Goal: Information Seeking & Learning: Check status

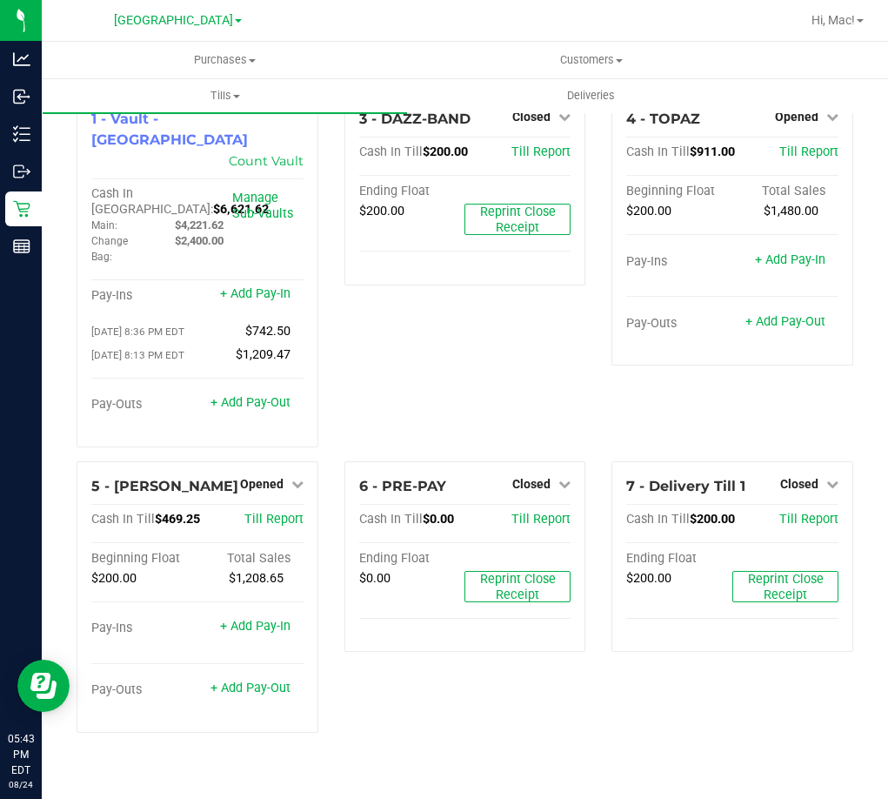
click at [414, 365] on div "3 - DAZZ-BAND Closed Open Till Cash In Till $200.00 Till Report Ending Float $2…" at bounding box center [465, 277] width 268 height 367
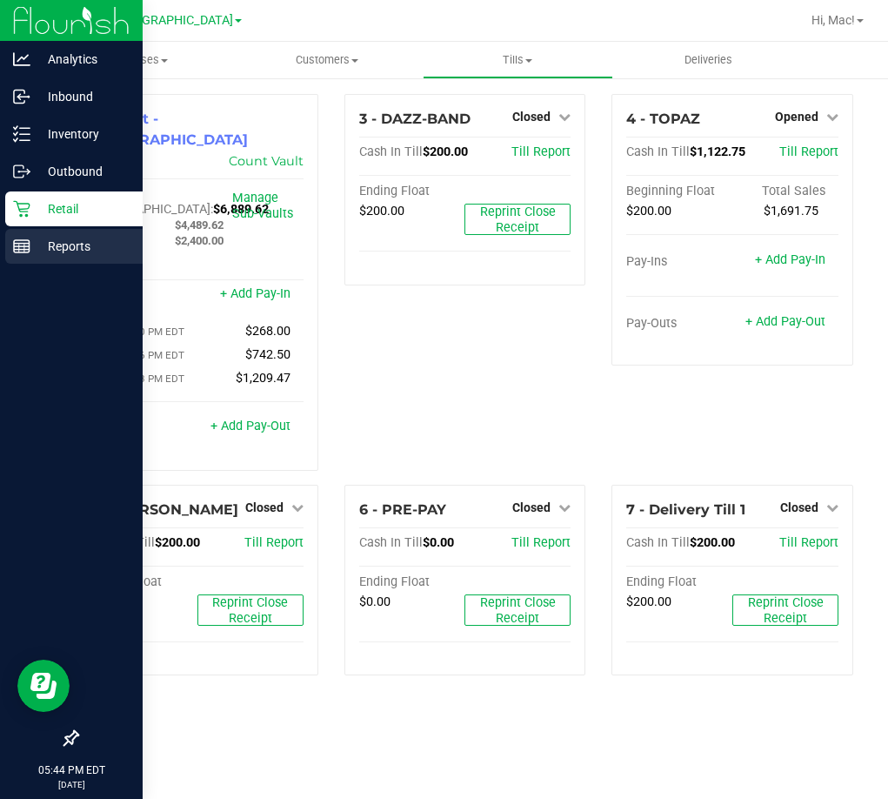
click at [12, 238] on div "Reports" at bounding box center [73, 246] width 137 height 35
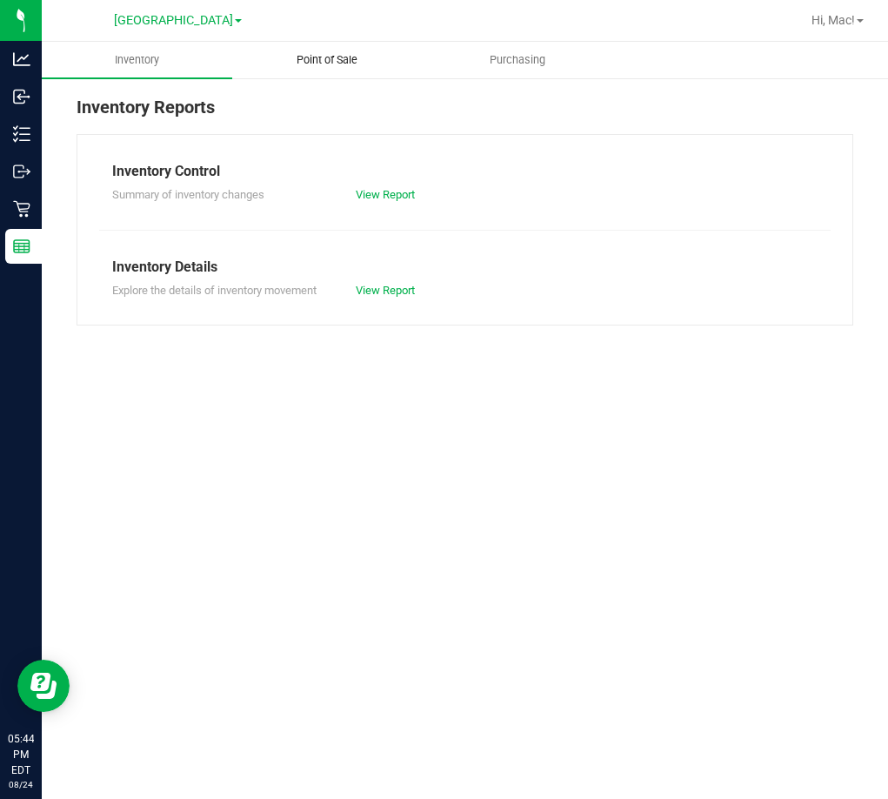
click at [315, 60] on span "Point of Sale" at bounding box center [327, 60] width 108 height 16
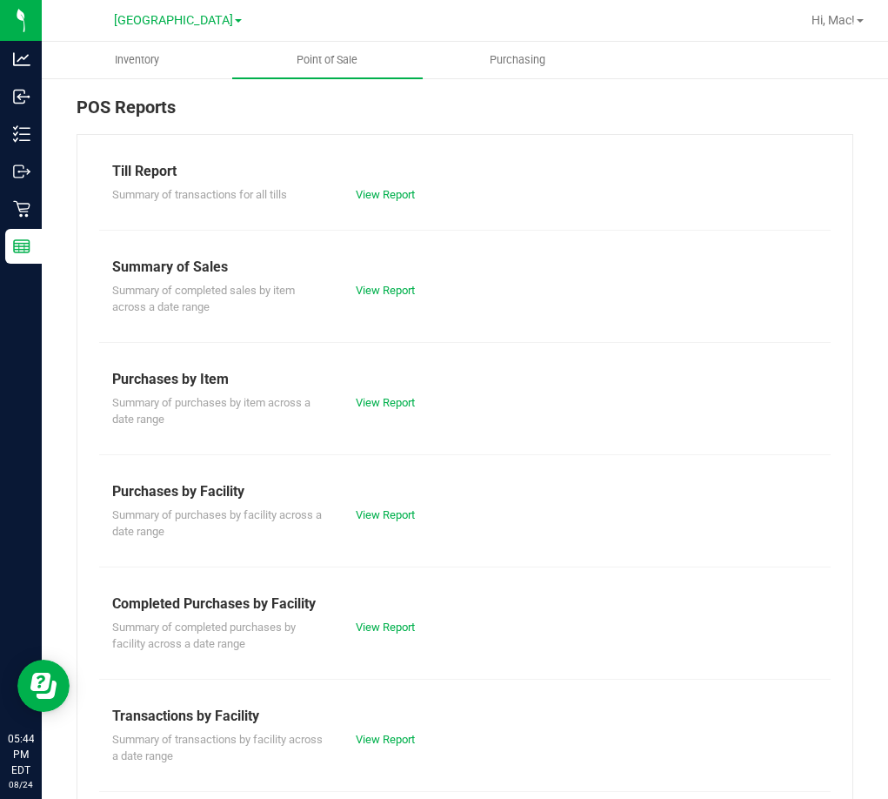
click at [392, 617] on div "Summary of completed purchases by facility across a date range View Report" at bounding box center [465, 633] width 732 height 38
click at [397, 641] on div "Summary of completed purchases by facility across a date range View Report" at bounding box center [465, 633] width 732 height 38
click at [400, 623] on link "View Report" at bounding box center [385, 626] width 59 height 13
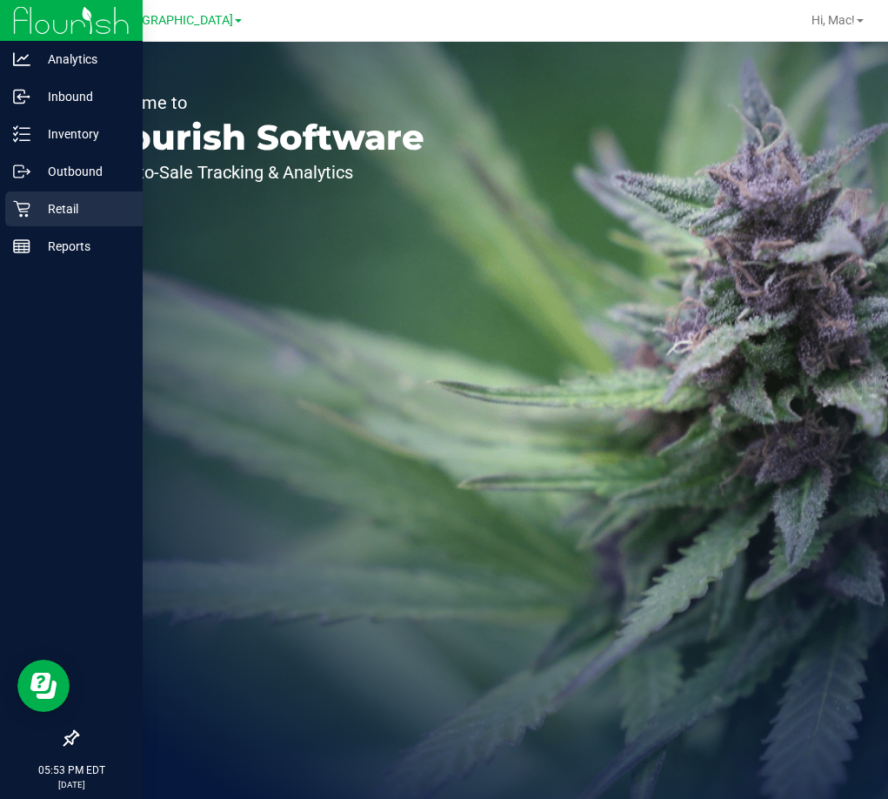
click at [25, 212] on icon at bounding box center [21, 208] width 17 height 17
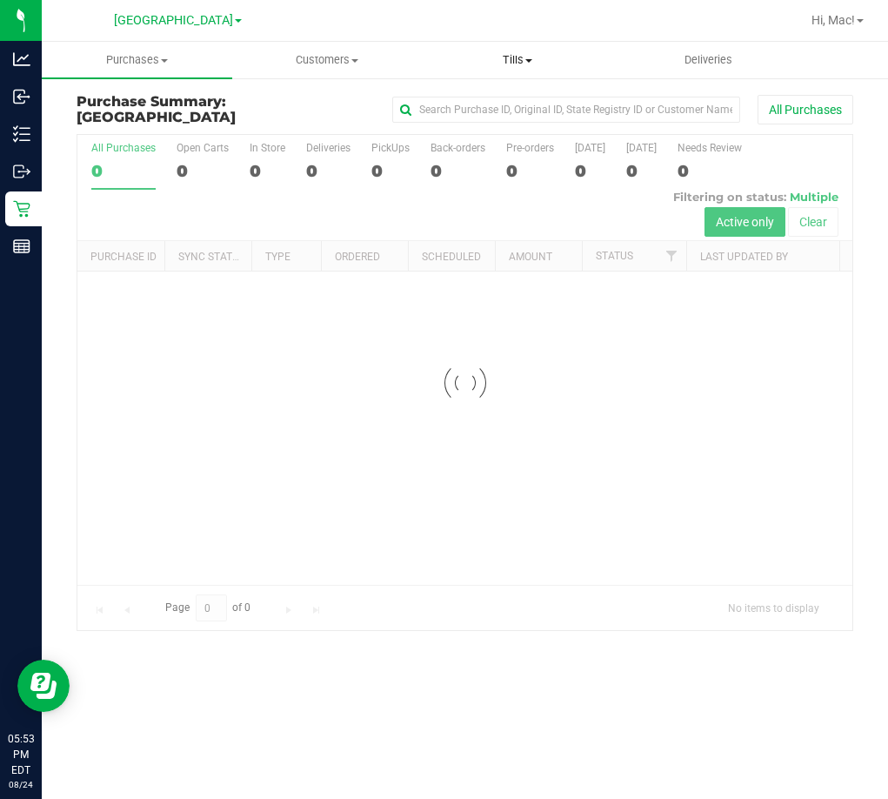
click at [517, 69] on uib-tab-heading "Tills Manage tills Reconcile e-payments" at bounding box center [518, 60] width 189 height 35
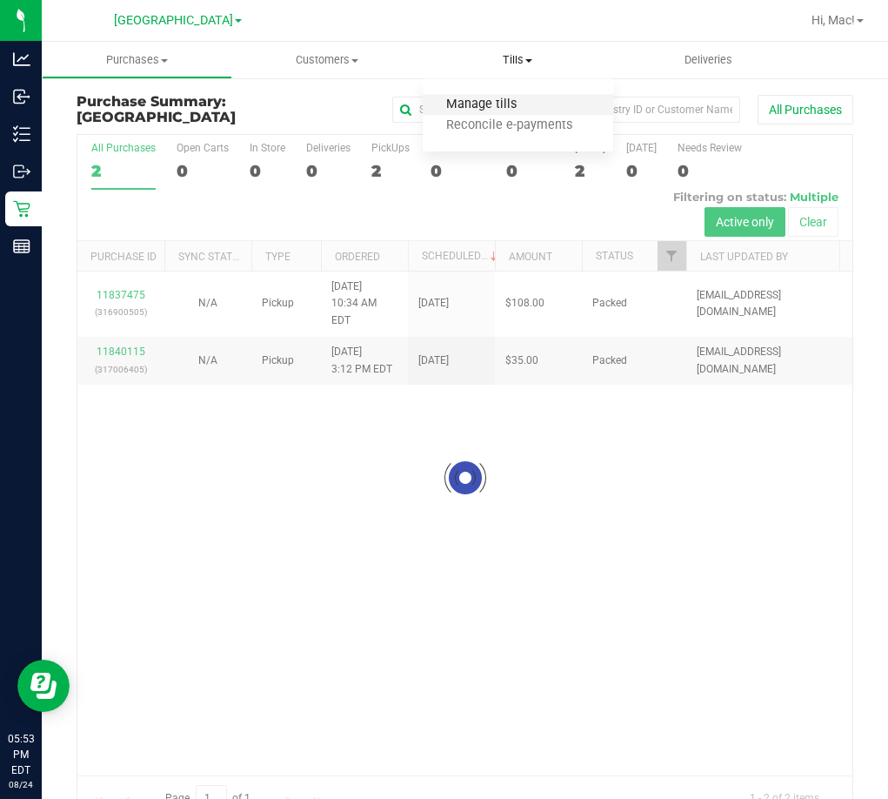
click at [507, 105] on span "Manage tills" at bounding box center [481, 104] width 117 height 15
